Goal: Information Seeking & Learning: Learn about a topic

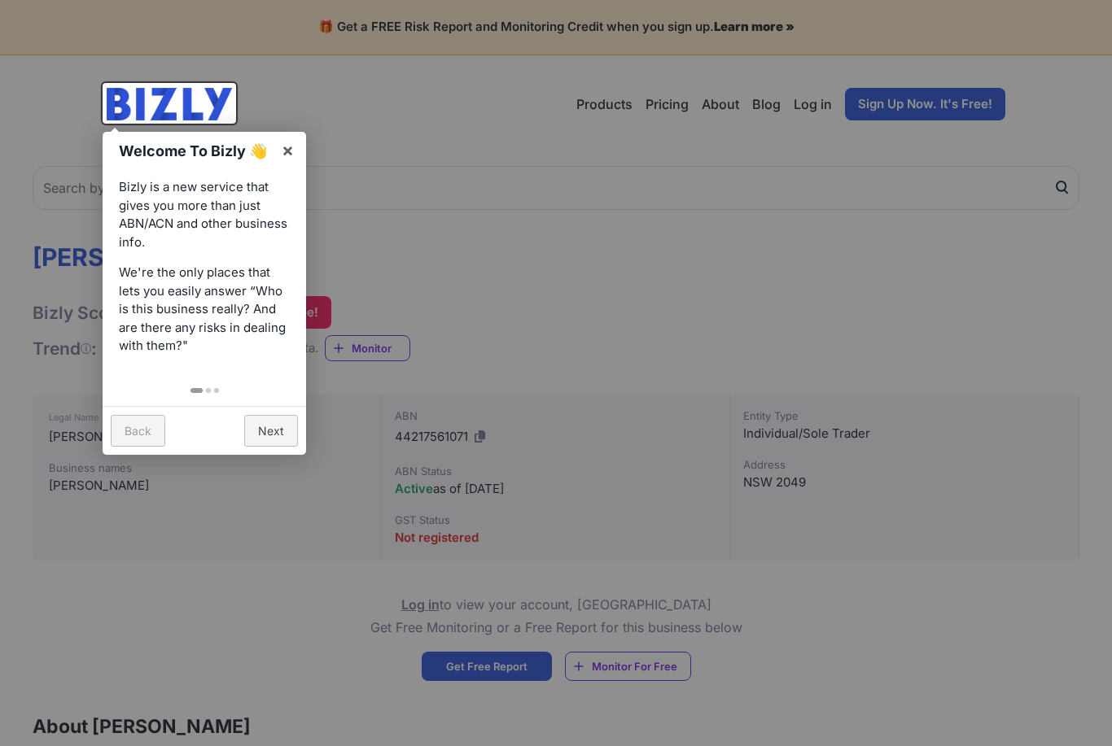
click at [1000, 188] on div at bounding box center [556, 373] width 1112 height 746
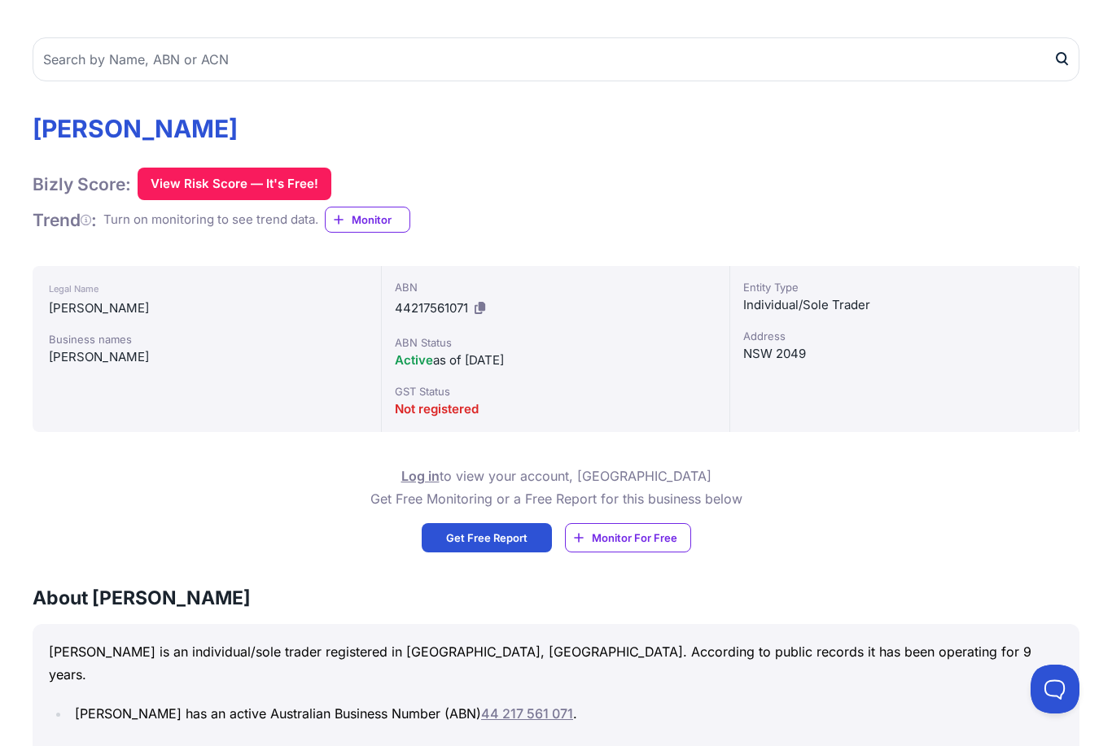
scroll to position [129, 0]
click at [482, 317] on button at bounding box center [479, 308] width 17 height 26
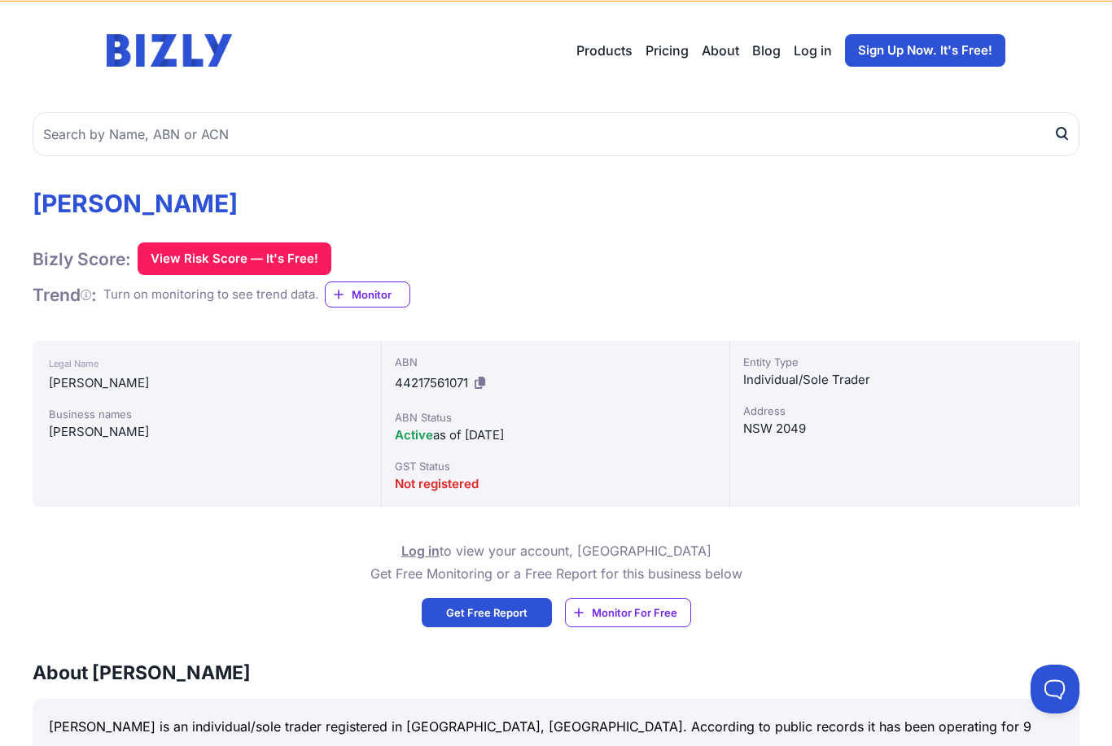
scroll to position [22, 0]
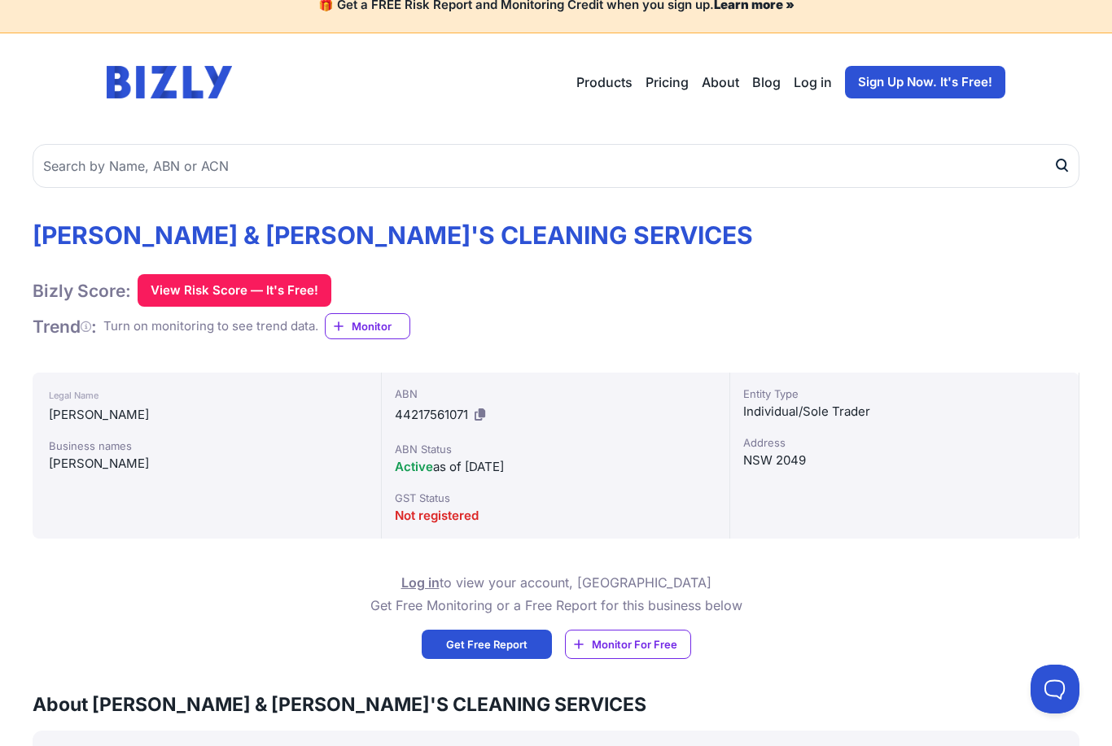
scroll to position [42, 0]
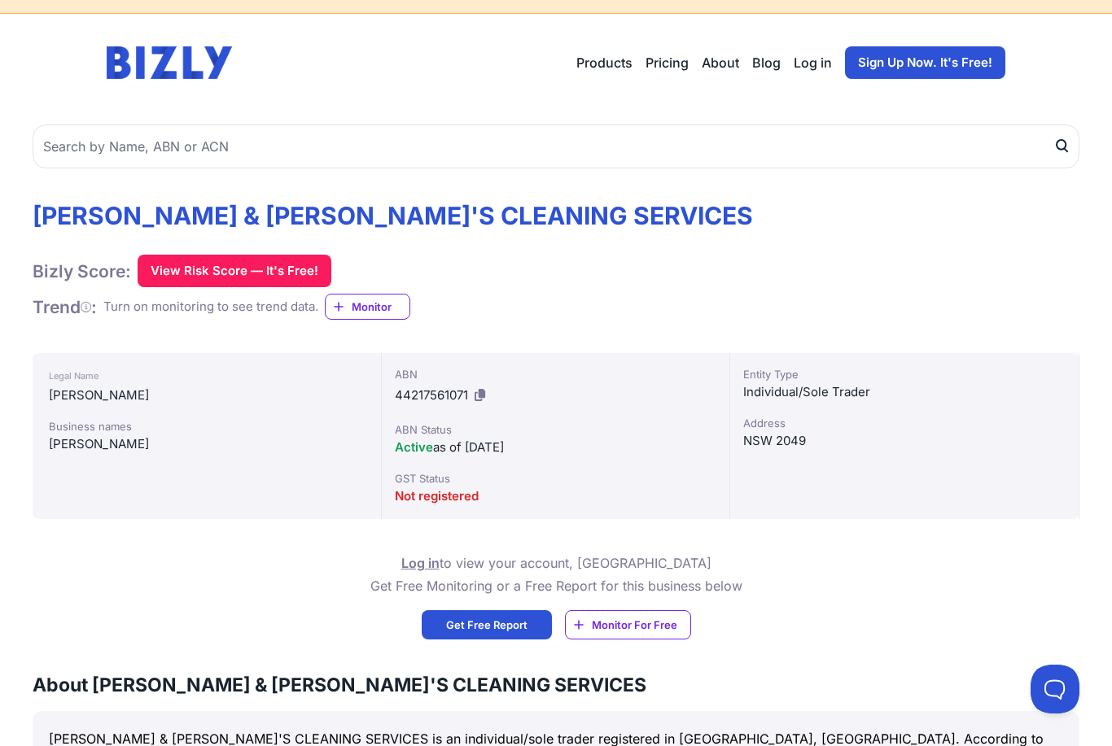
click at [71, 213] on h1 "[PERSON_NAME] & [PERSON_NAME]'S CLEANING SERVICES" at bounding box center [393, 215] width 720 height 29
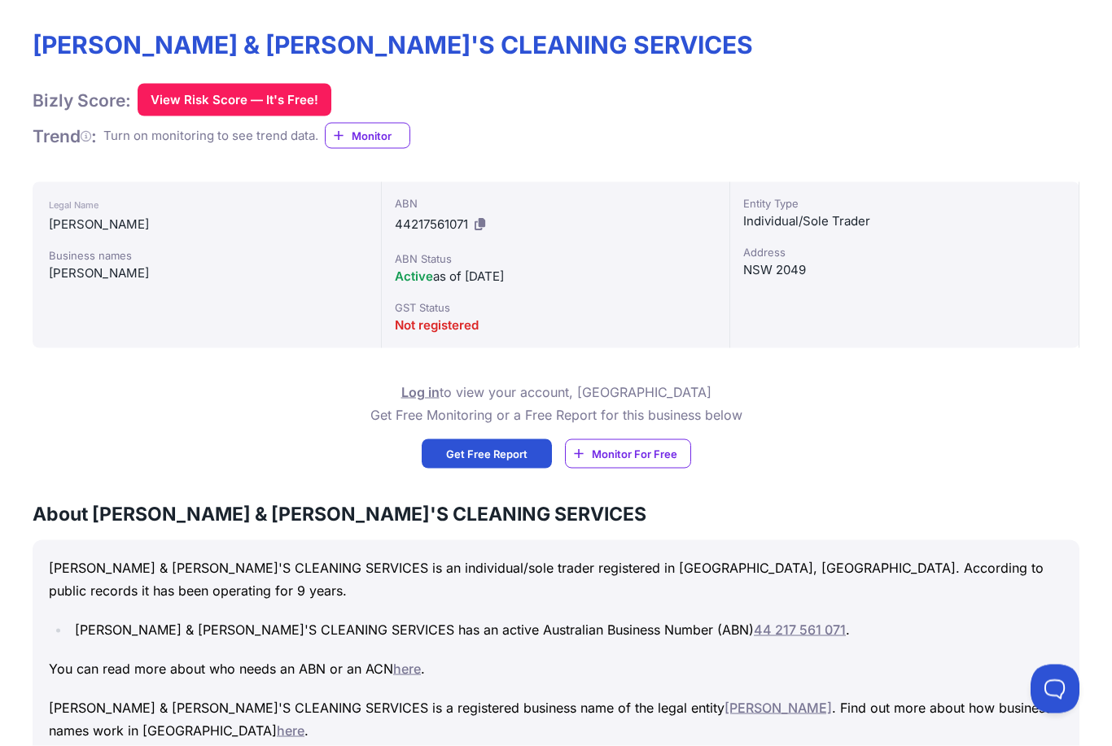
scroll to position [201, 0]
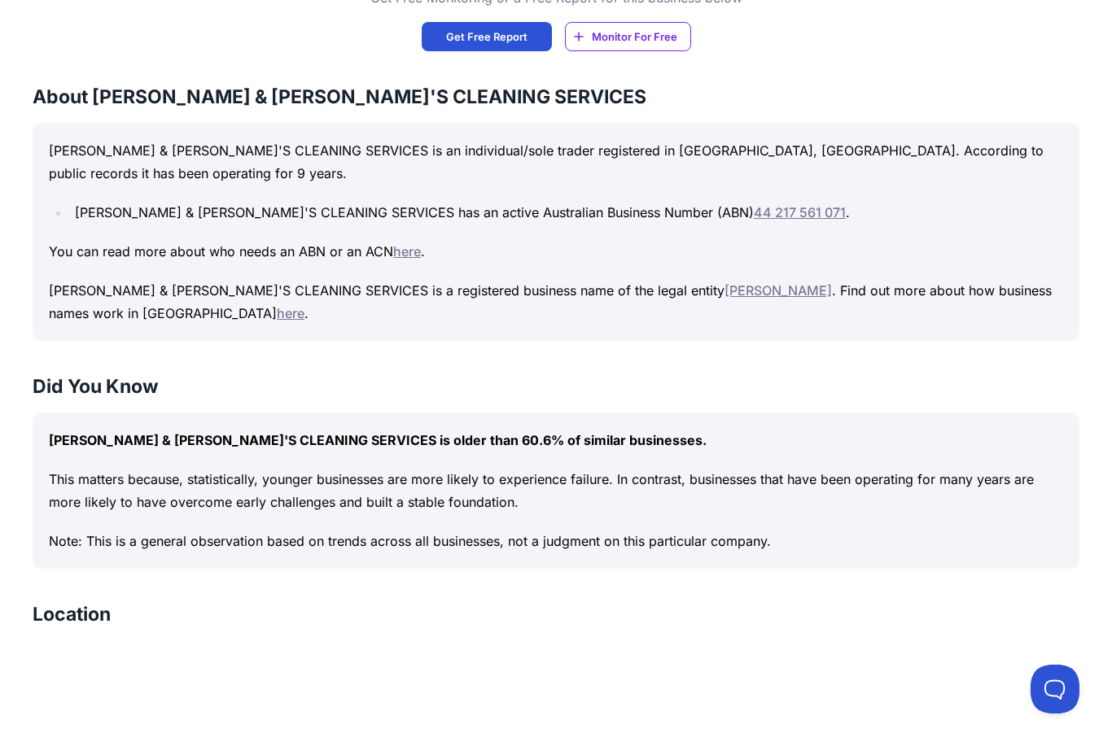
scroll to position [632, 0]
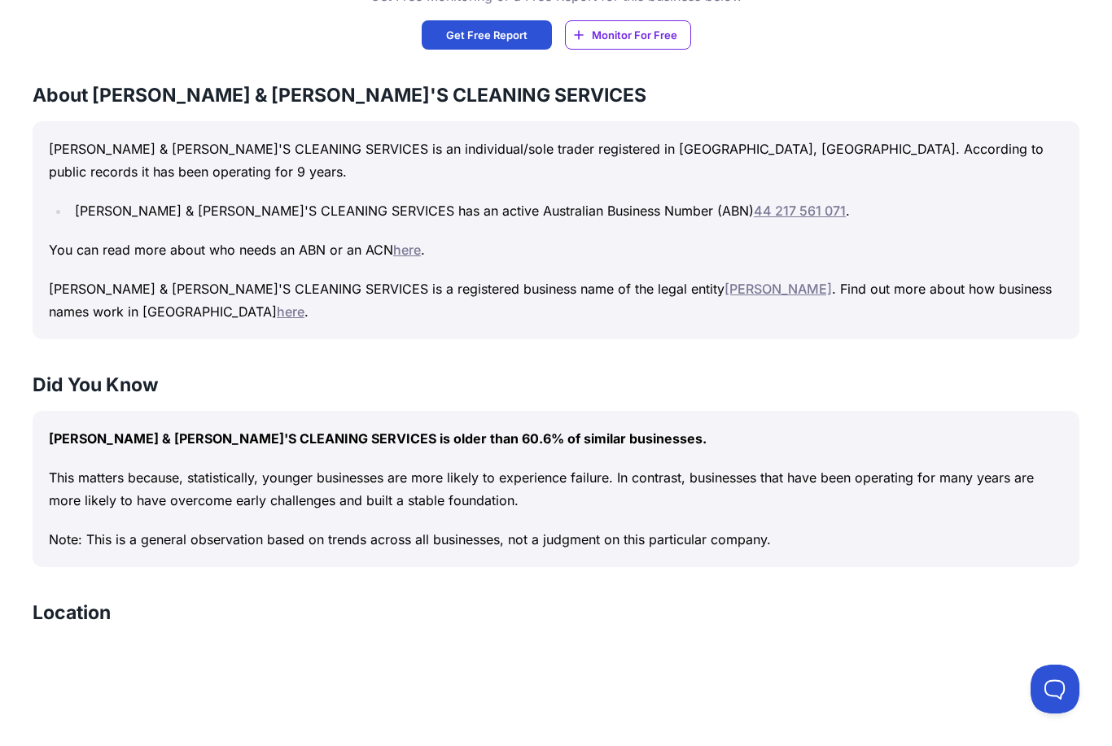
click at [724, 281] on link "[PERSON_NAME]" at bounding box center [777, 289] width 107 height 16
